Goal: Task Accomplishment & Management: Complete application form

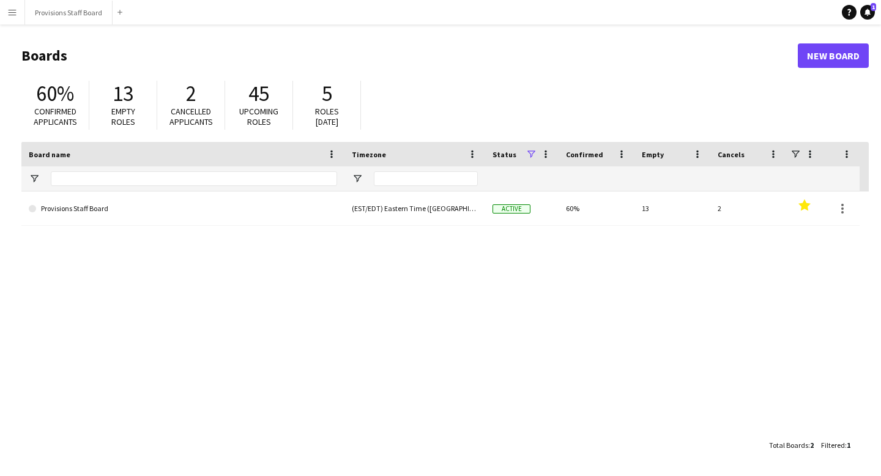
click at [16, 13] on app-icon "Menu" at bounding box center [12, 12] width 10 height 10
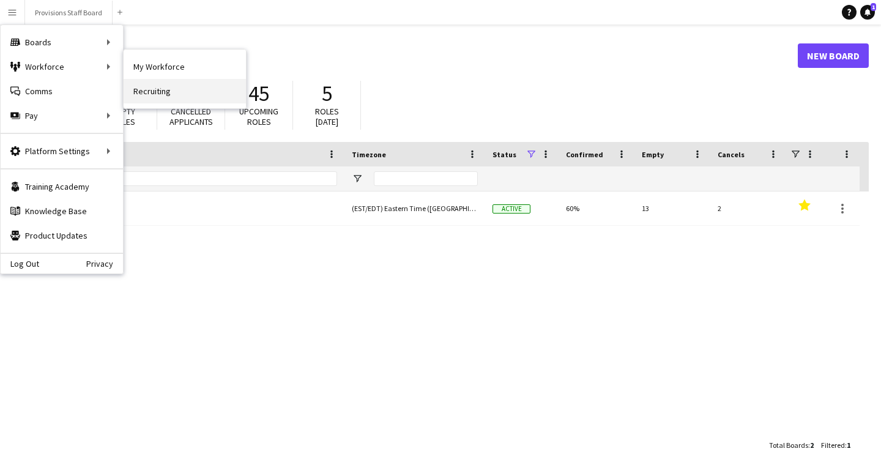
click at [163, 93] on link "Recruiting" at bounding box center [185, 91] width 122 height 24
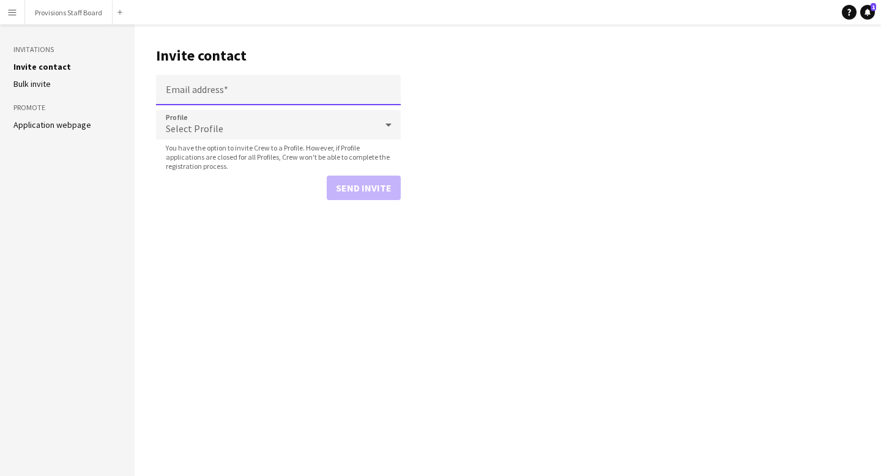
click at [206, 88] on input "Email address" at bounding box center [278, 90] width 245 height 31
type input "**********"
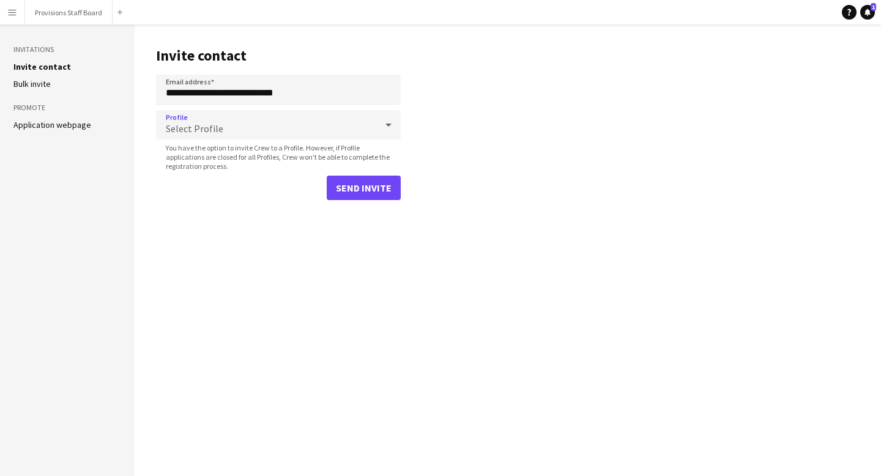
click at [209, 120] on div "Select Profile" at bounding box center [266, 124] width 220 height 29
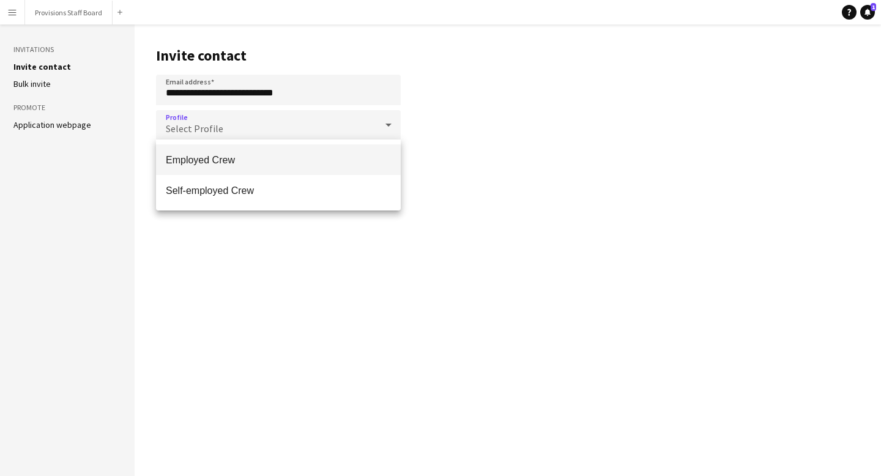
click at [213, 161] on span "Employed Crew" at bounding box center [278, 160] width 225 height 12
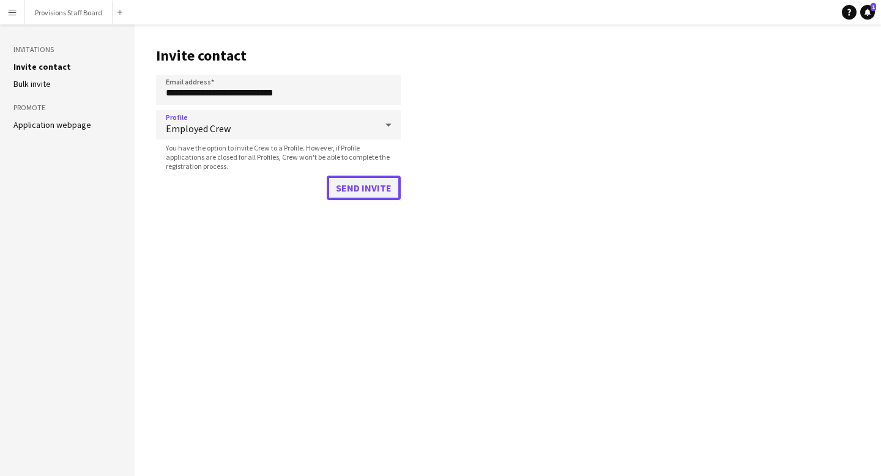
click at [380, 183] on button "Send invite" at bounding box center [364, 188] width 74 height 24
